Goal: Task Accomplishment & Management: Complete application form

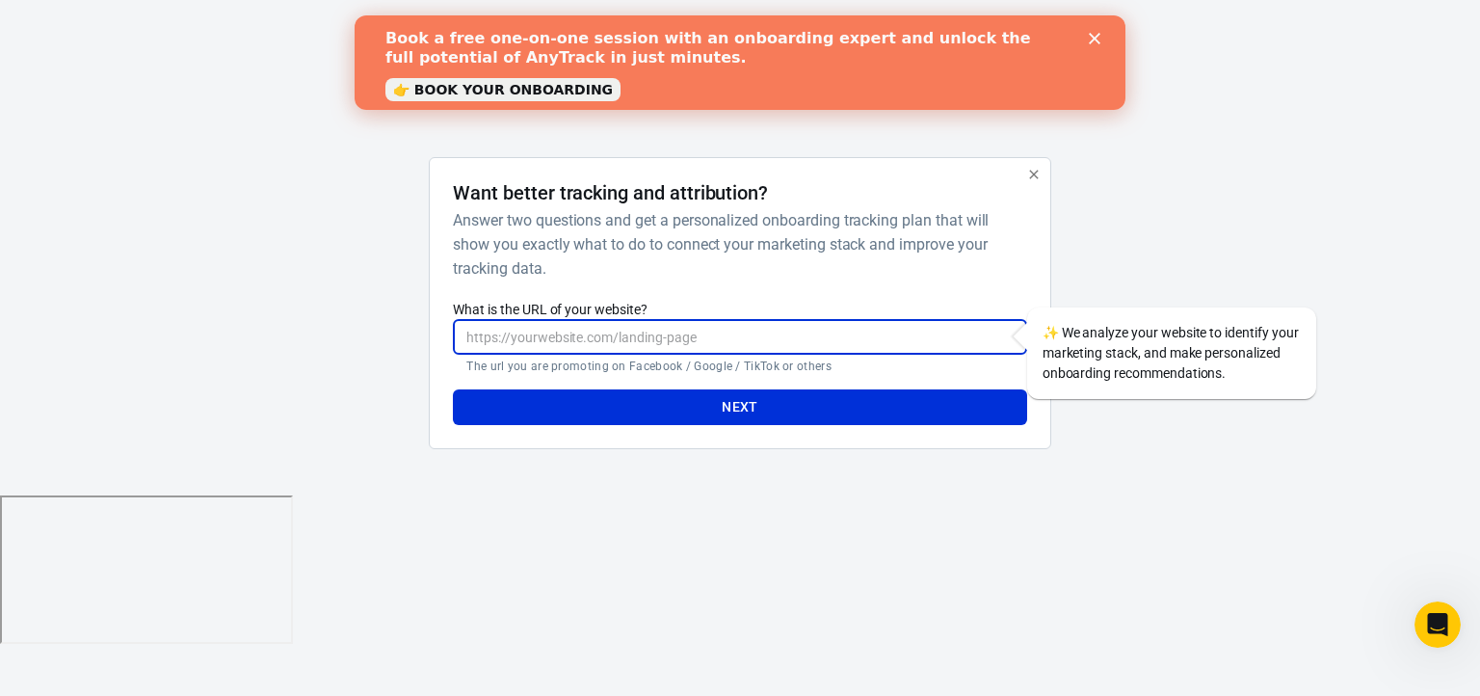
click at [782, 337] on input "What is the URL of your website?" at bounding box center [739, 337] width 573 height 36
type input "[URL][DOMAIN_NAME]"
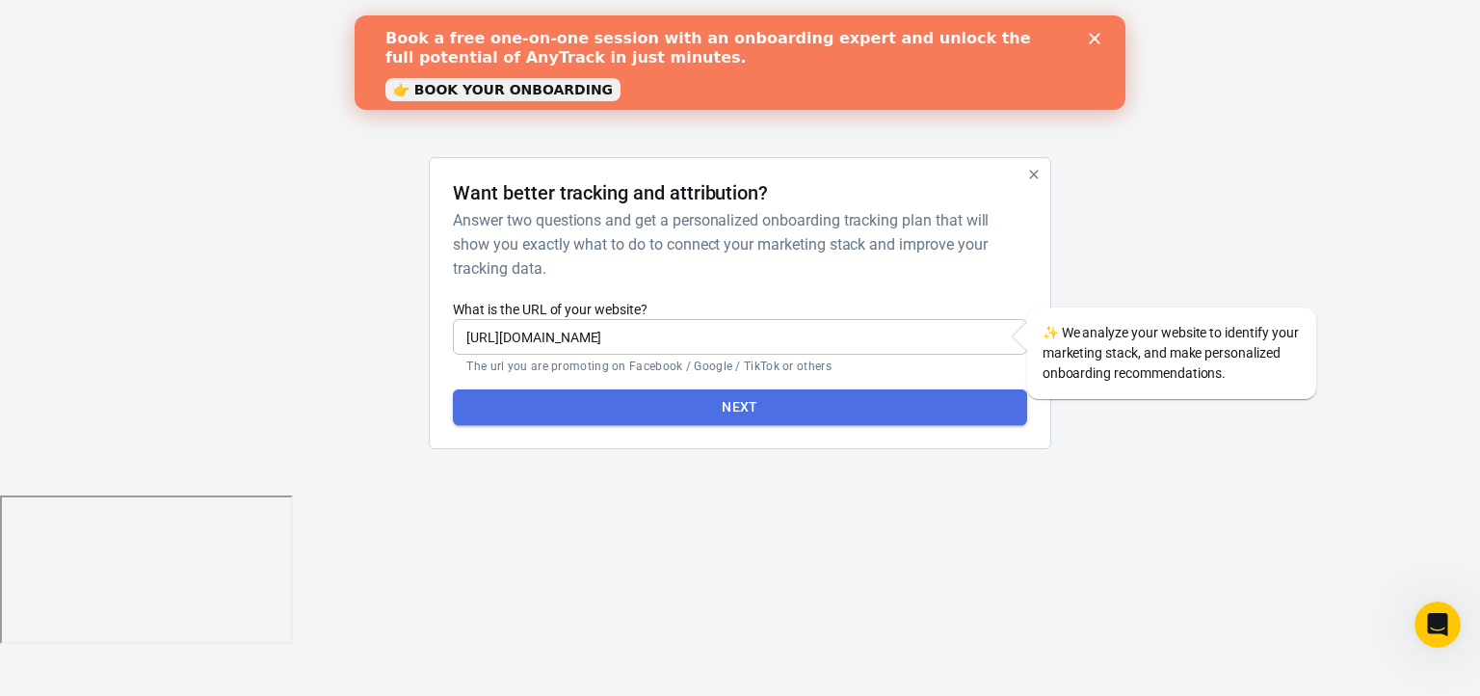
click at [721, 413] on button "Next" at bounding box center [739, 407] width 573 height 36
click at [743, 398] on button "Next" at bounding box center [739, 407] width 573 height 36
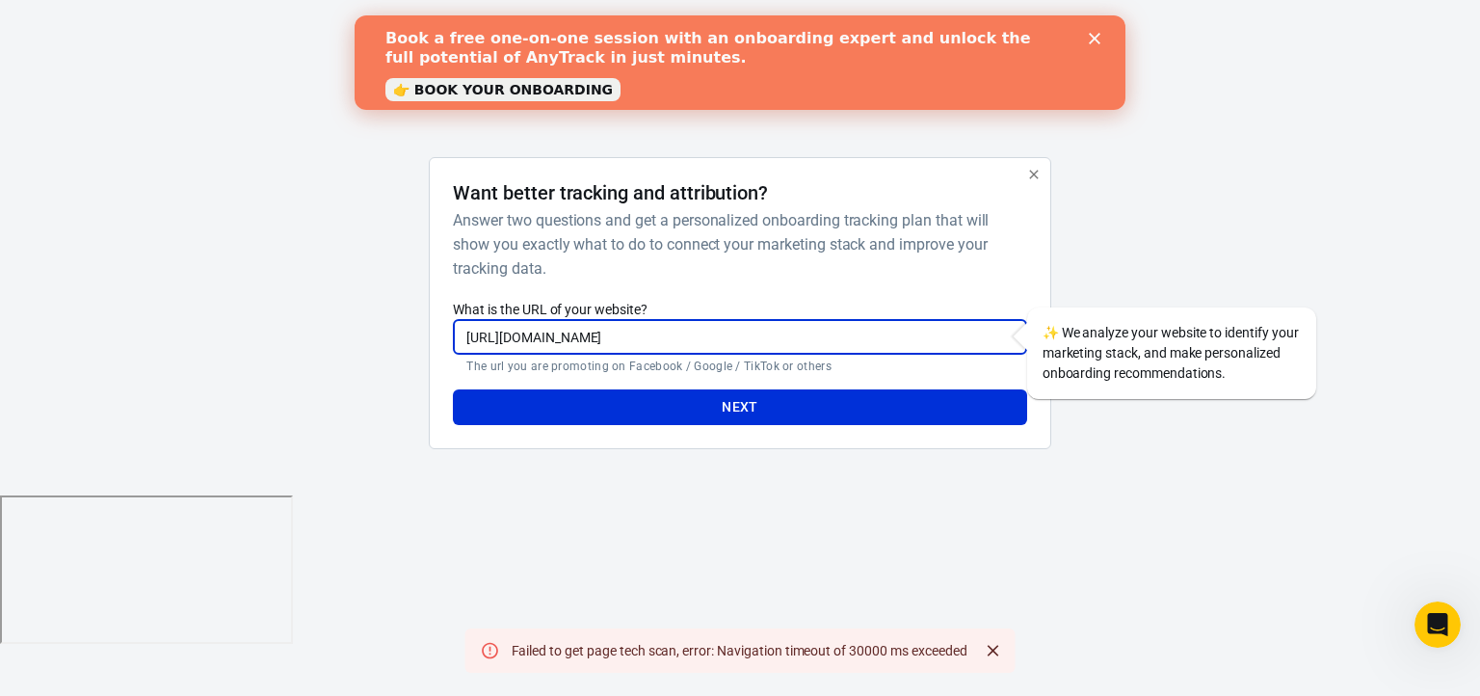
click at [685, 332] on input "[URL][DOMAIN_NAME]" at bounding box center [739, 337] width 573 height 36
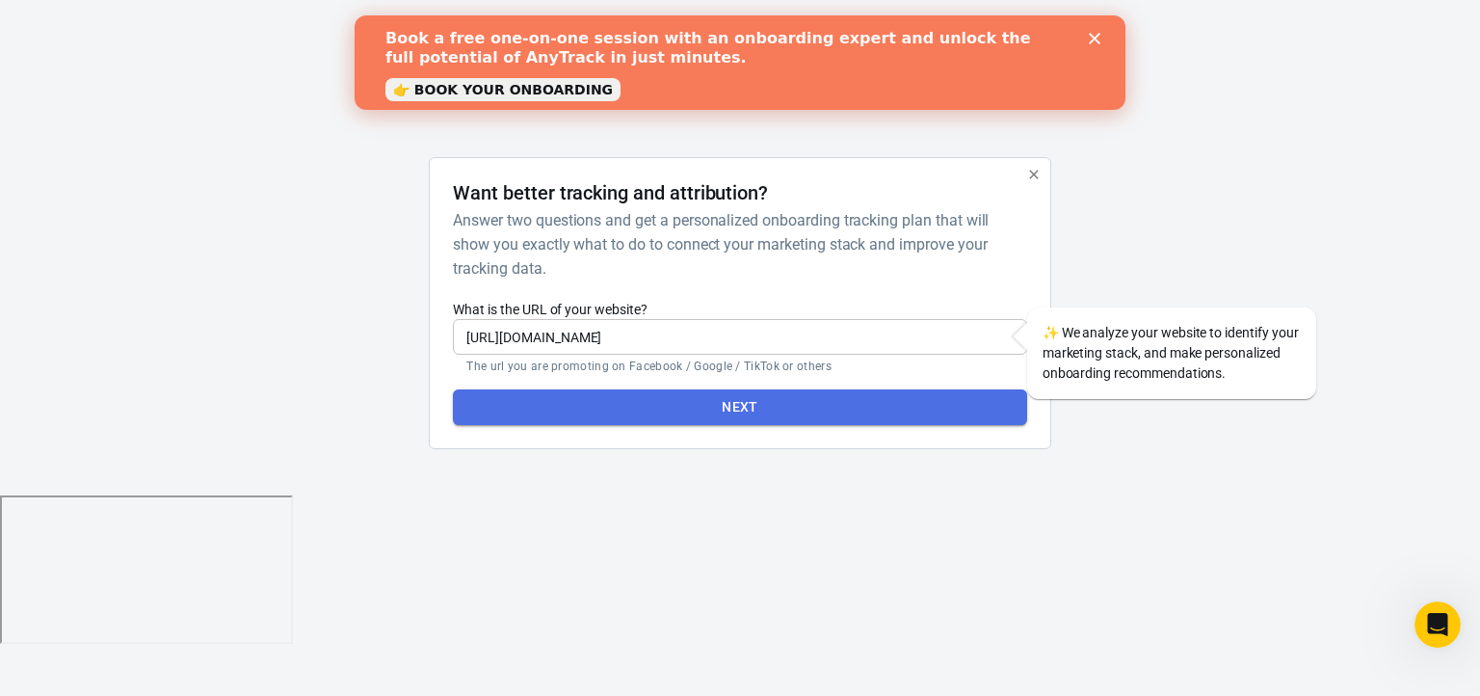
click at [712, 402] on button "Next" at bounding box center [739, 407] width 573 height 36
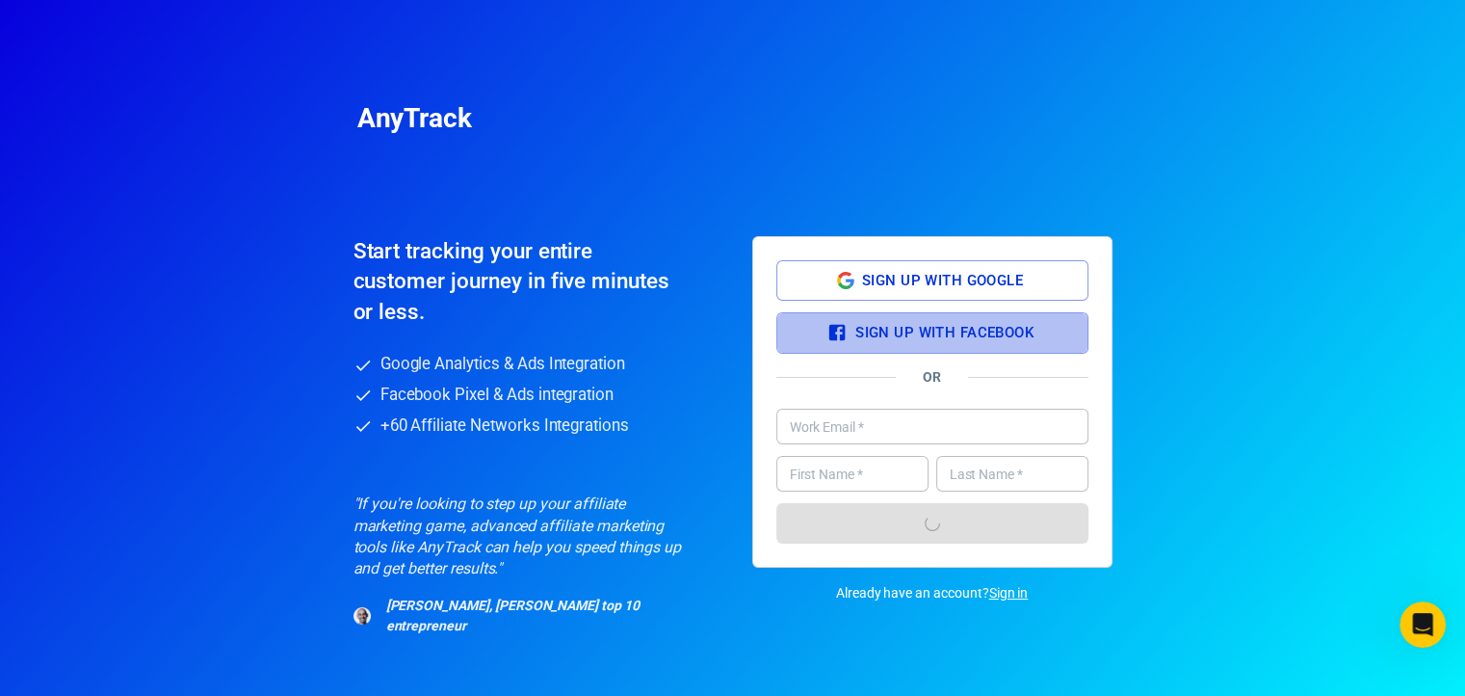
click at [869, 341] on button "Sign up with Facebook" at bounding box center [933, 332] width 312 height 40
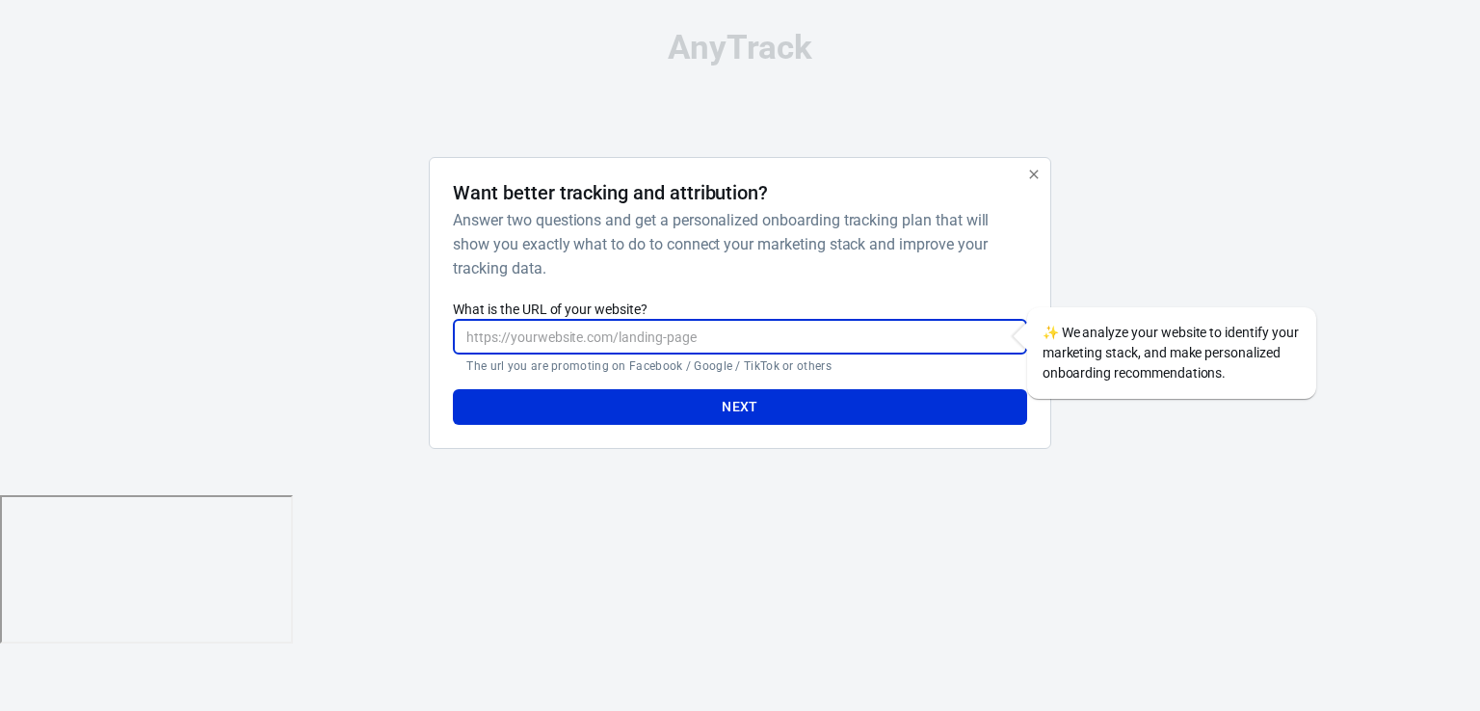
click at [767, 336] on input "What is the URL of your website?" at bounding box center [739, 337] width 573 height 36
type input "[URL][DOMAIN_NAME]"
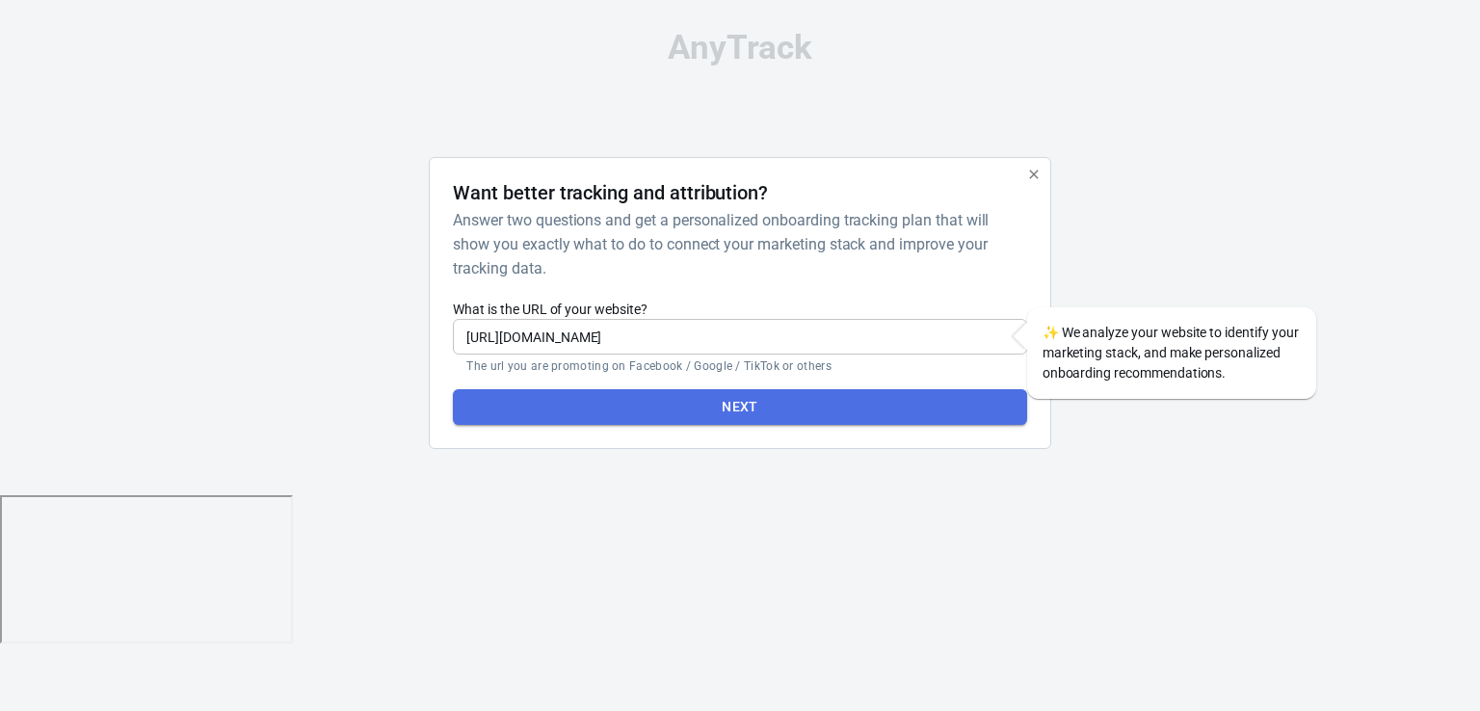
click at [741, 409] on button "Next" at bounding box center [739, 407] width 573 height 36
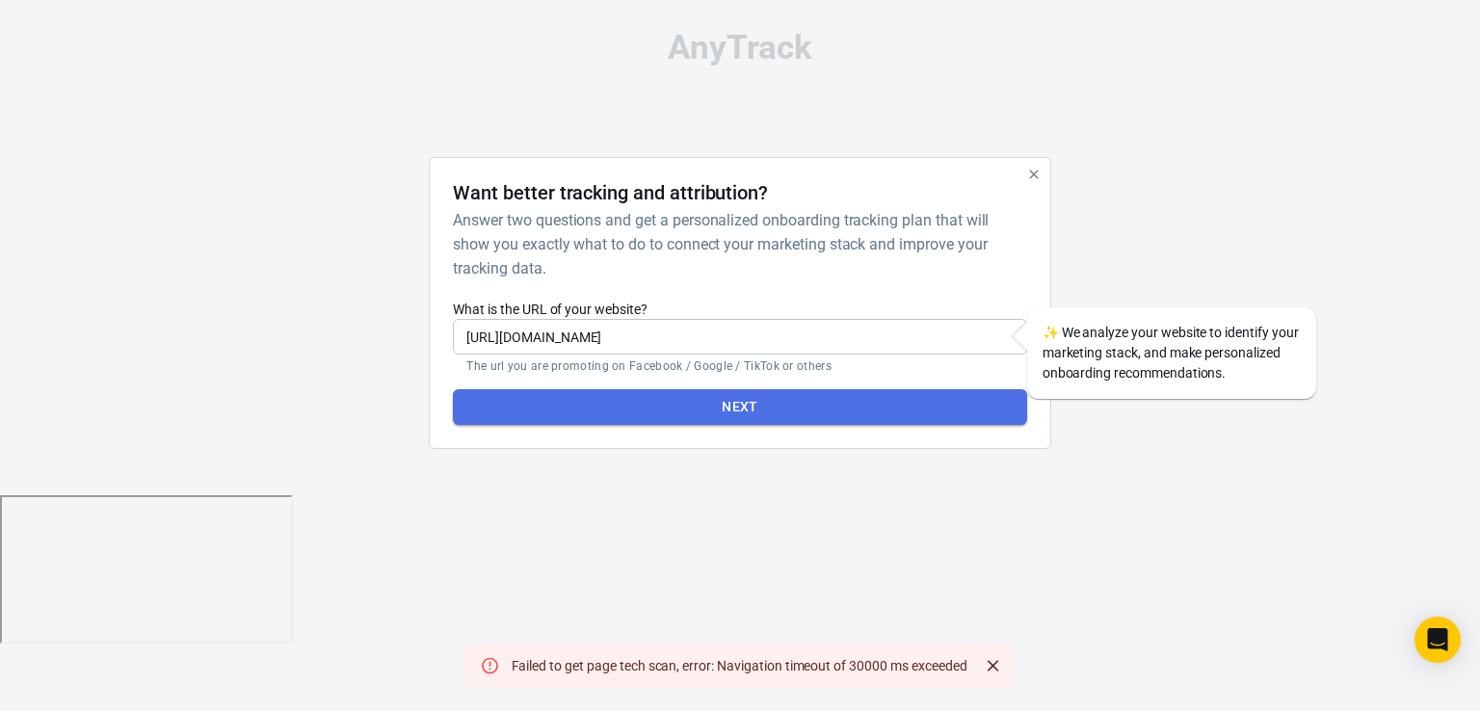
click at [741, 409] on button "Next" at bounding box center [739, 407] width 573 height 36
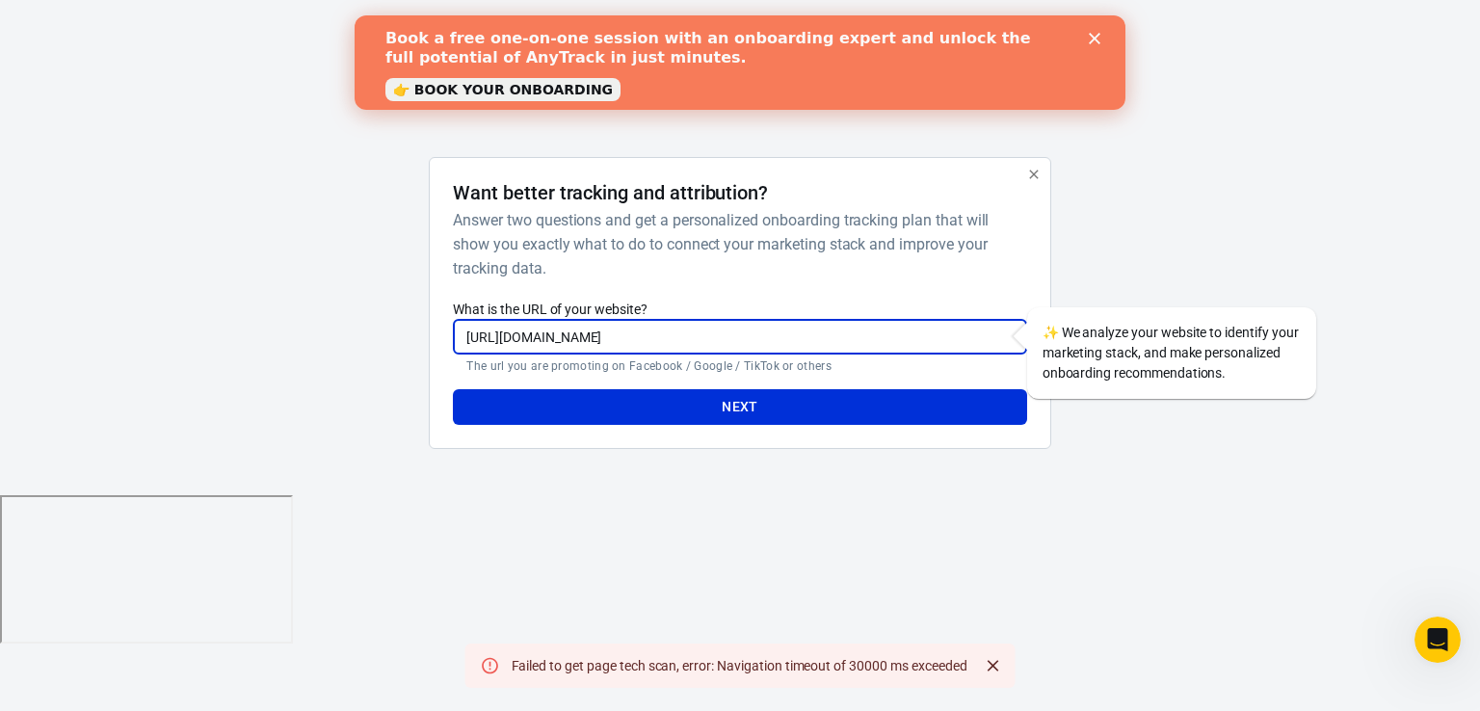
click at [714, 345] on input "[URL][DOMAIN_NAME]" at bounding box center [739, 337] width 573 height 36
